Goal: Task Accomplishment & Management: Use online tool/utility

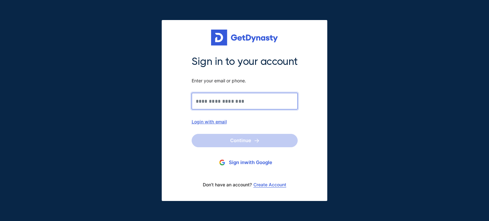
drag, startPoint x: 0, startPoint y: 0, endPoint x: 258, endPoint y: 105, distance: 278.5
click at [258, 105] on input "Sign in to your account Enter your email or phone." at bounding box center [245, 101] width 106 height 17
click at [248, 162] on button "Sign in with Google" at bounding box center [245, 163] width 106 height 12
click at [237, 162] on button "Sign in with Google" at bounding box center [245, 163] width 106 height 12
click at [218, 105] on input "Sign in to your account Enter your email or phone." at bounding box center [245, 101] width 106 height 17
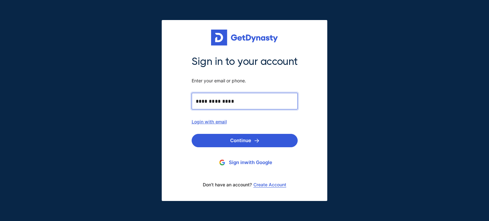
type input "**********"
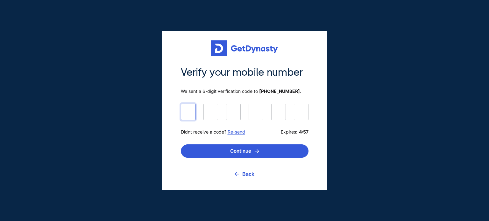
click at [187, 118] on input at bounding box center [245, 112] width 128 height 16
click at [188, 115] on input at bounding box center [245, 112] width 128 height 16
type input "******"
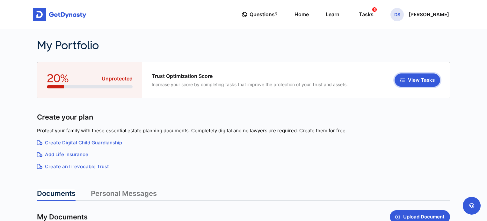
click at [414, 81] on button "View Tasks" at bounding box center [418, 80] width 46 height 13
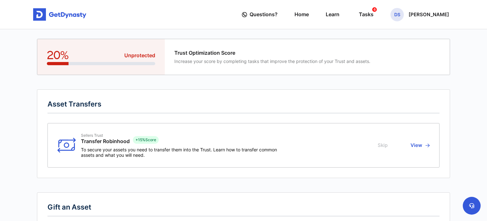
click at [233, 61] on span "Increase your score by completing tasks that improve the protection of your Tru…" at bounding box center [272, 61] width 196 height 5
click at [368, 14] on div "Tasks 6" at bounding box center [366, 15] width 15 height 12
click at [307, 12] on link "Home" at bounding box center [301, 14] width 14 height 18
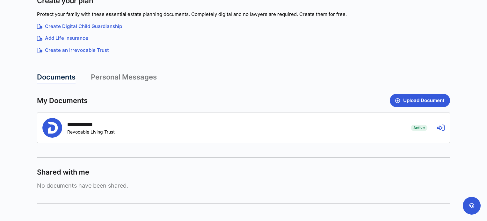
scroll to position [117, 0]
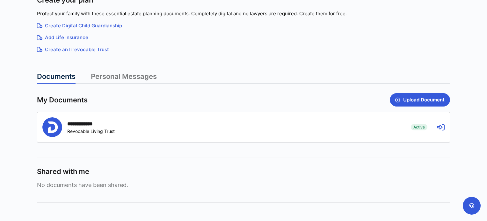
click at [438, 127] on icon at bounding box center [441, 128] width 8 height 8
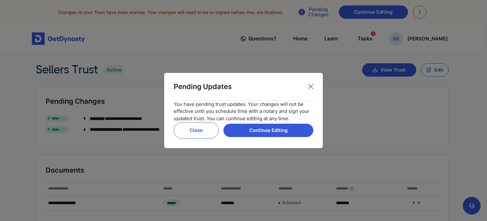
click at [185, 133] on button "Close" at bounding box center [196, 130] width 45 height 17
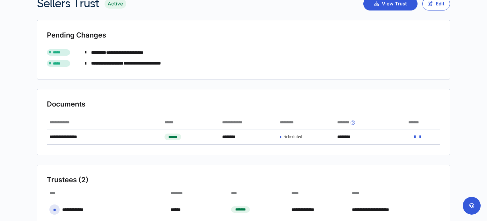
scroll to position [67, 0]
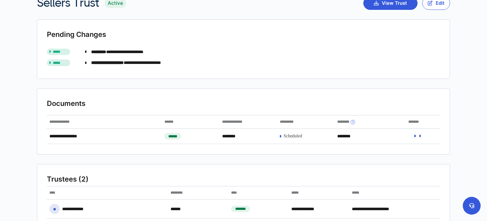
click at [74, 137] on div "**********" at bounding box center [104, 137] width 115 height 14
click at [415, 135] on icon at bounding box center [414, 136] width 1 height 4
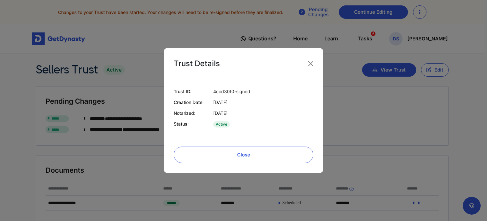
click at [263, 153] on button "Close" at bounding box center [244, 155] width 140 height 17
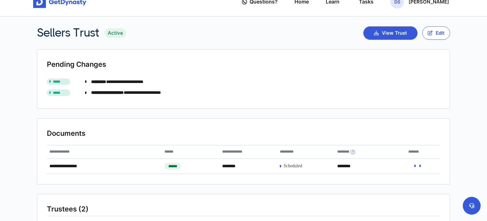
scroll to position [38, 0]
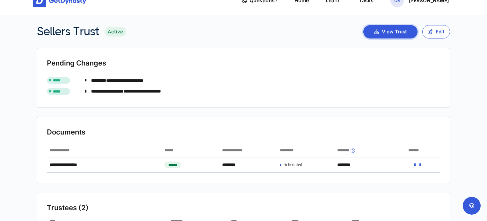
click at [385, 31] on button "View Trust" at bounding box center [390, 31] width 54 height 13
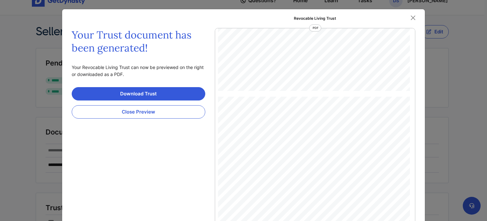
scroll to position [412, 0]
